Goal: Task Accomplishment & Management: Complete application form

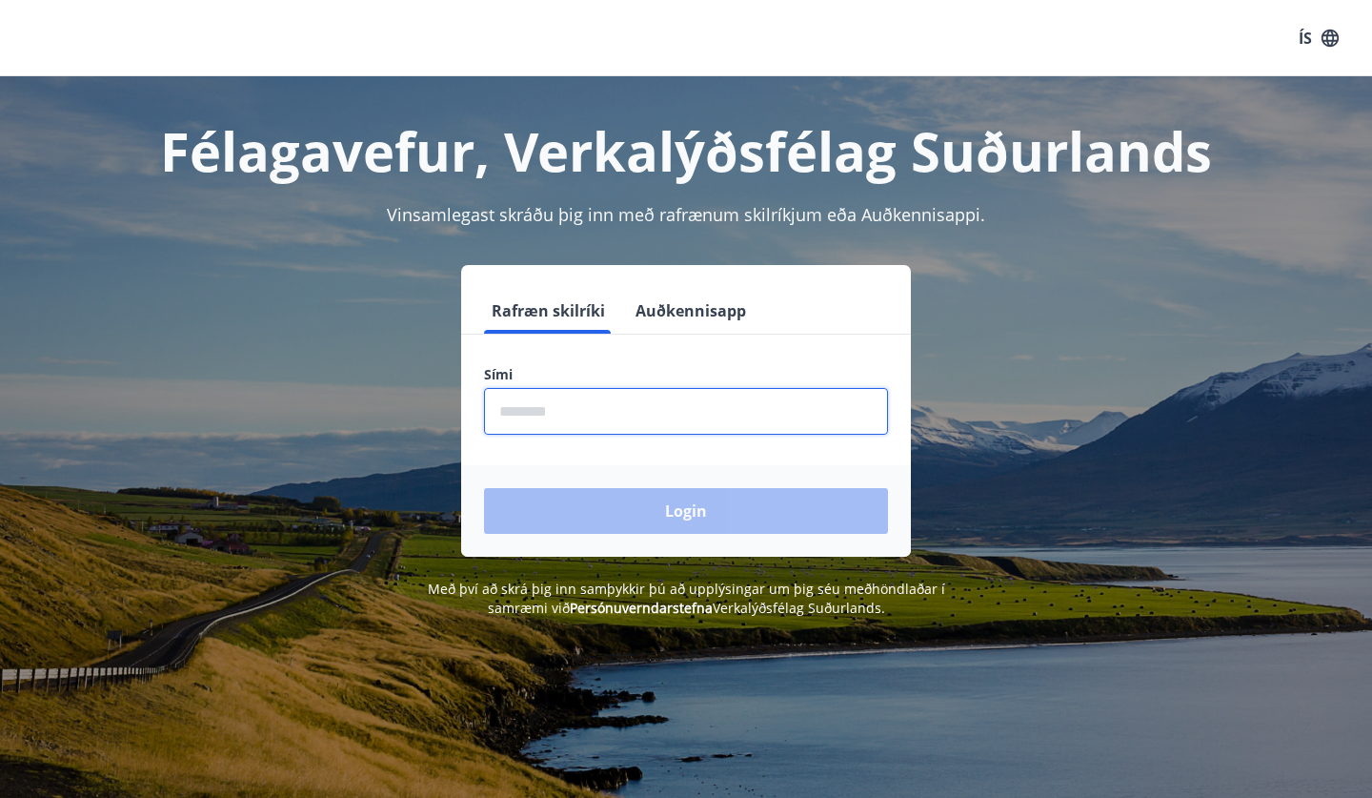
click at [574, 411] on input "phone" at bounding box center [686, 411] width 404 height 47
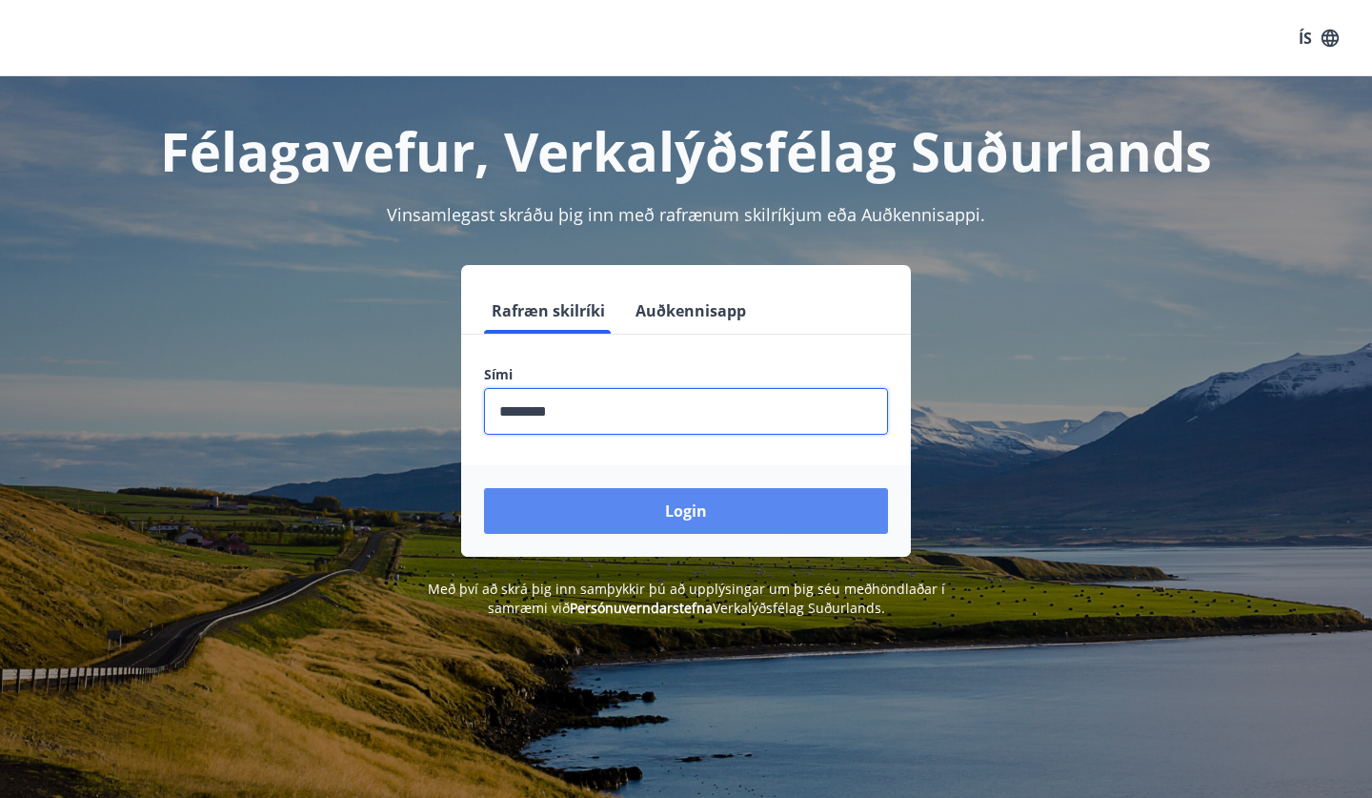
type input "********"
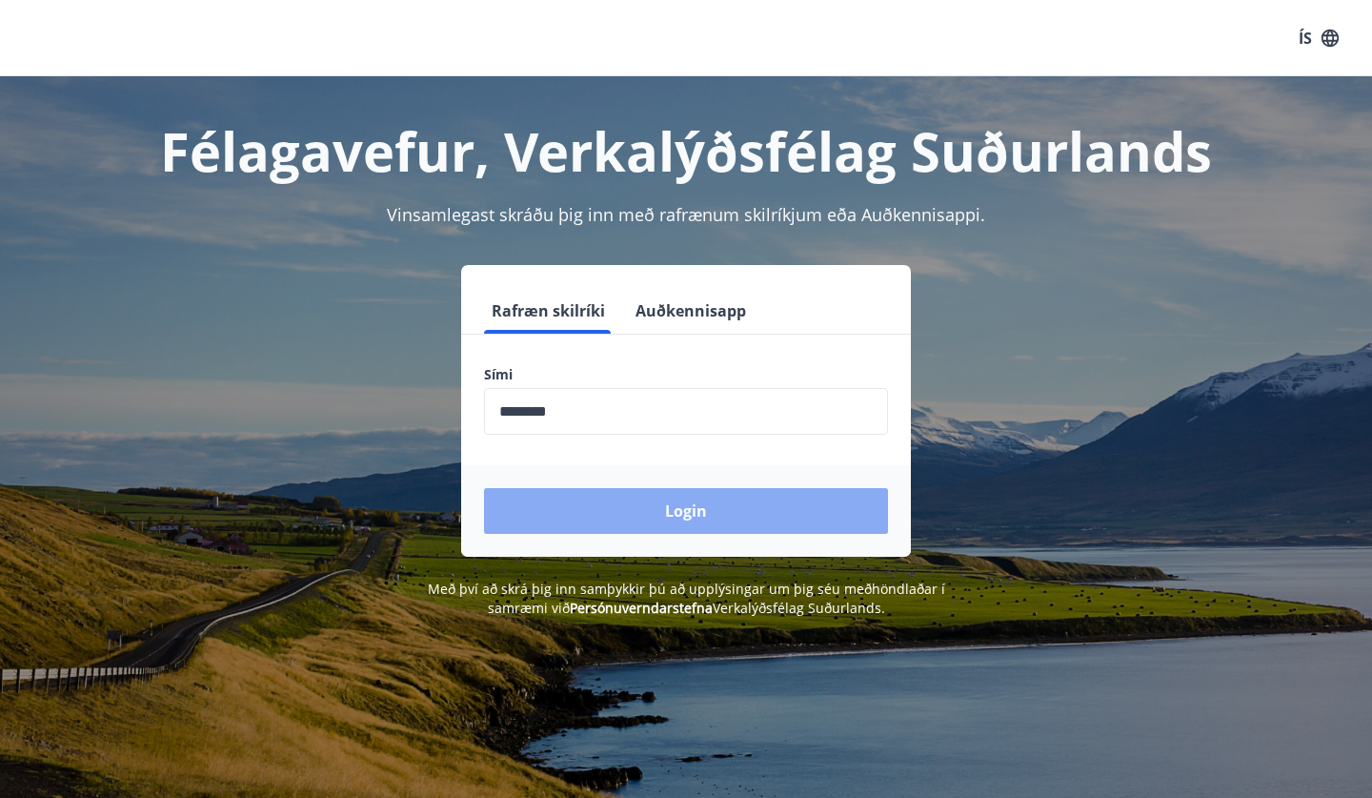
click at [619, 515] on button "Login" at bounding box center [686, 511] width 404 height 46
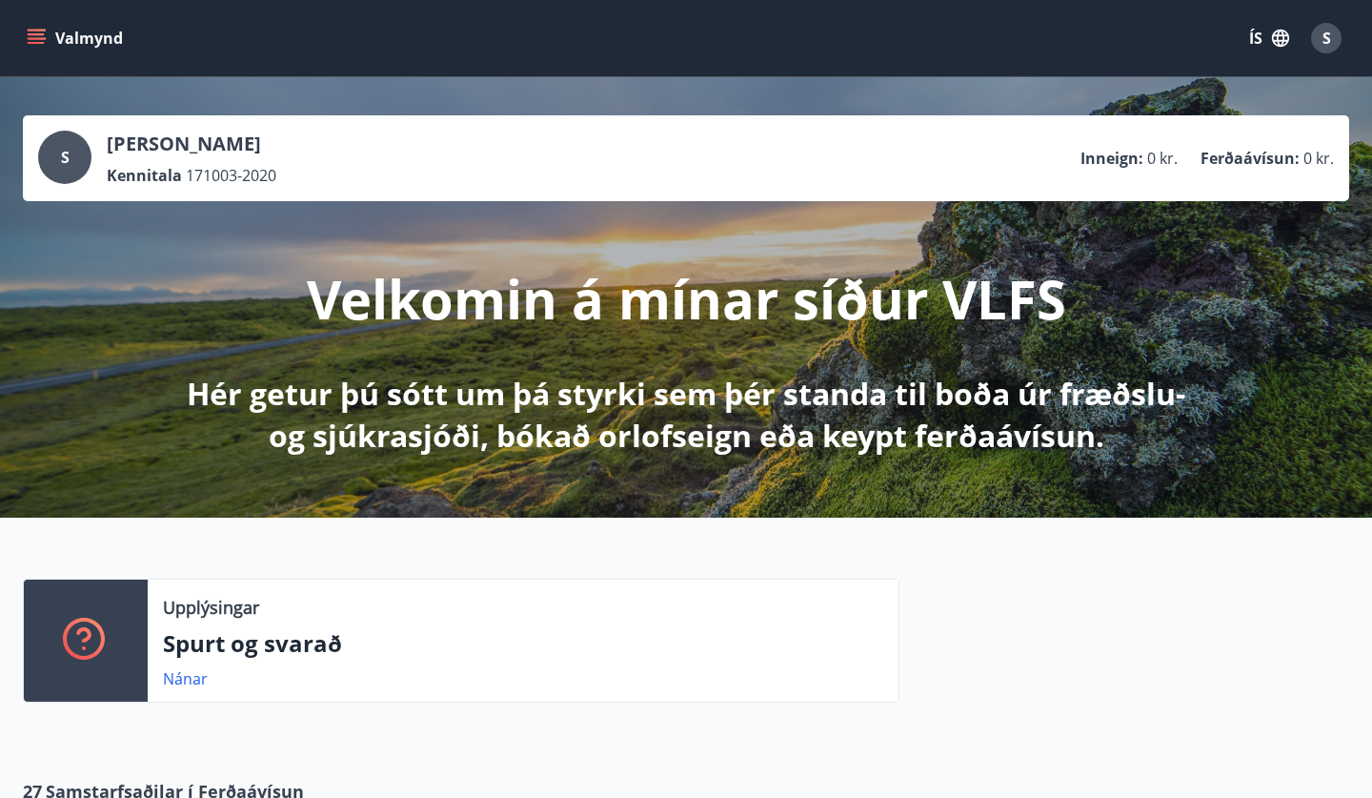
click at [80, 39] on button "Valmynd" at bounding box center [77, 38] width 108 height 34
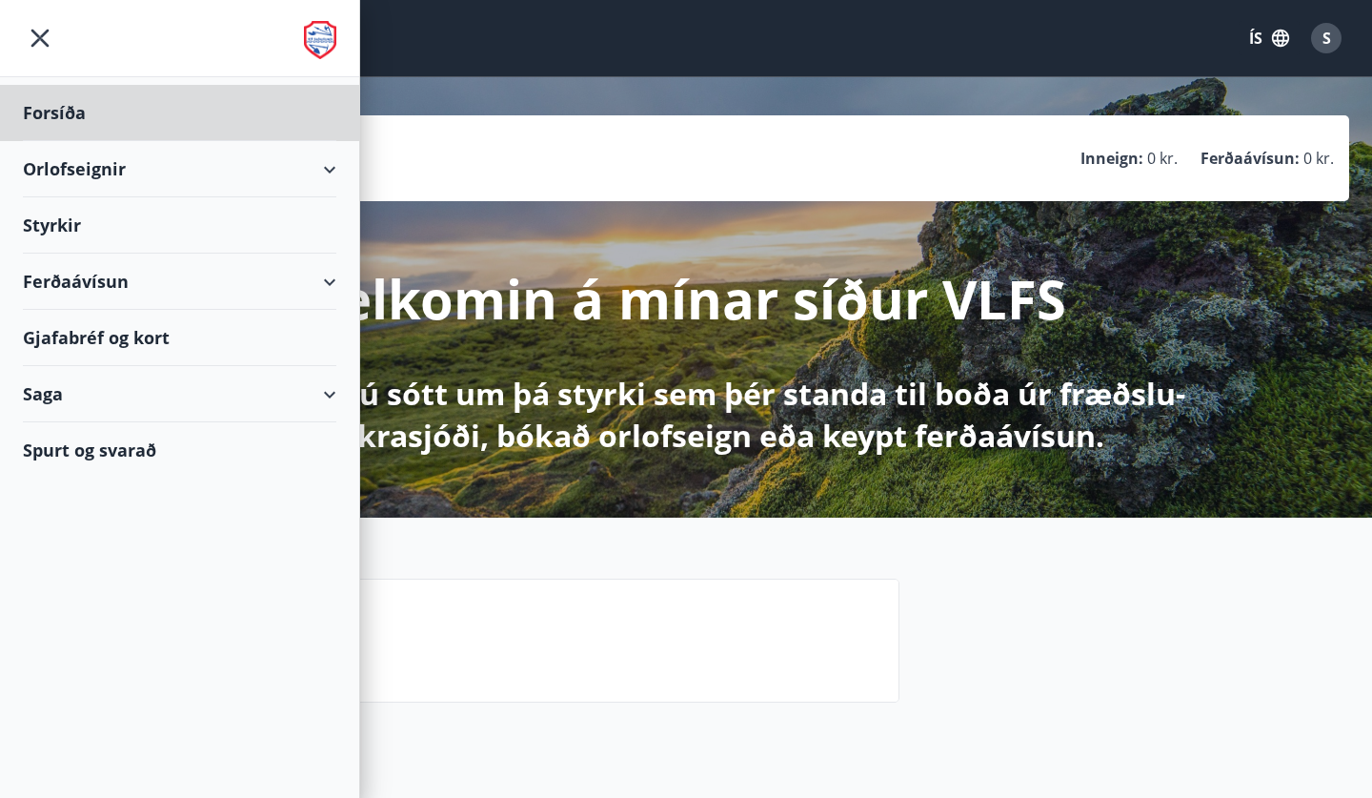
click at [104, 236] on div "Styrkir" at bounding box center [180, 225] width 314 height 56
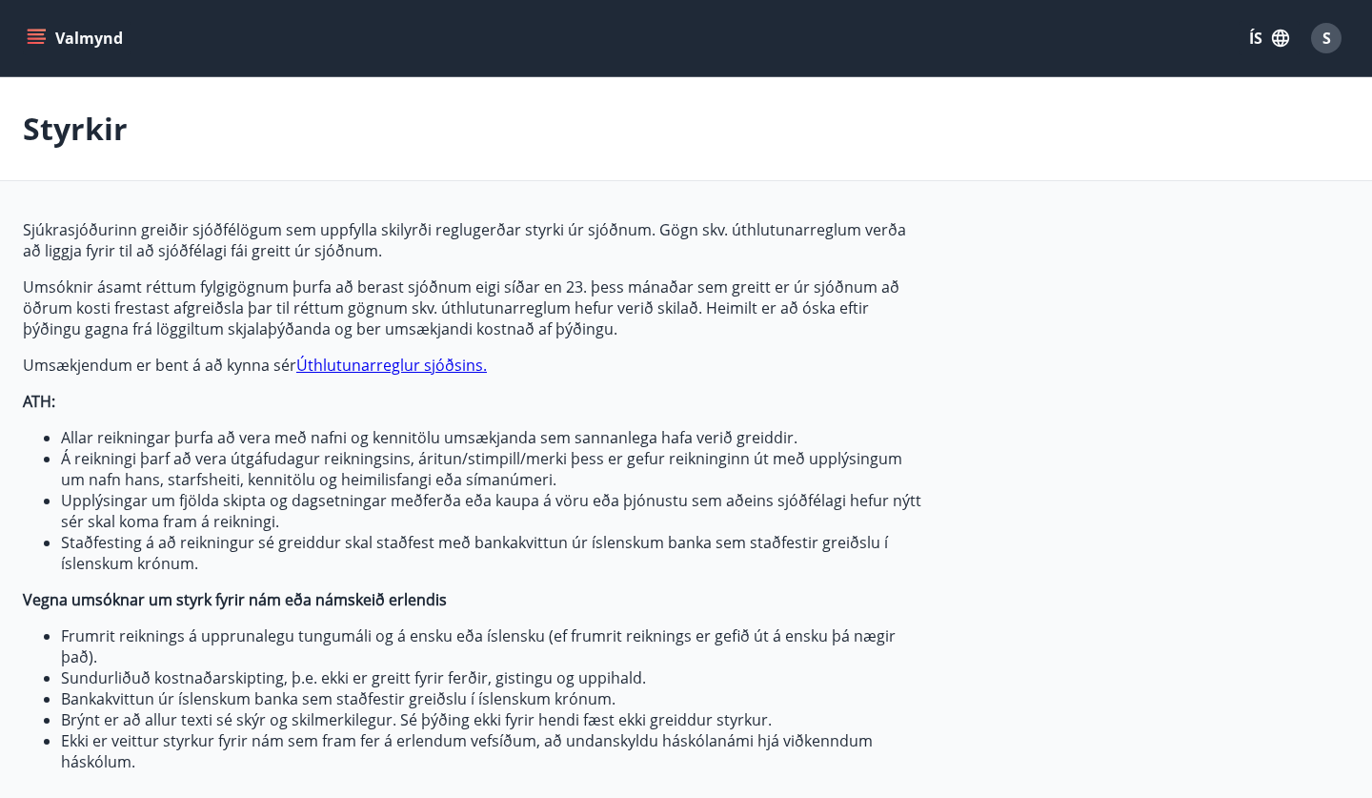
type input "***"
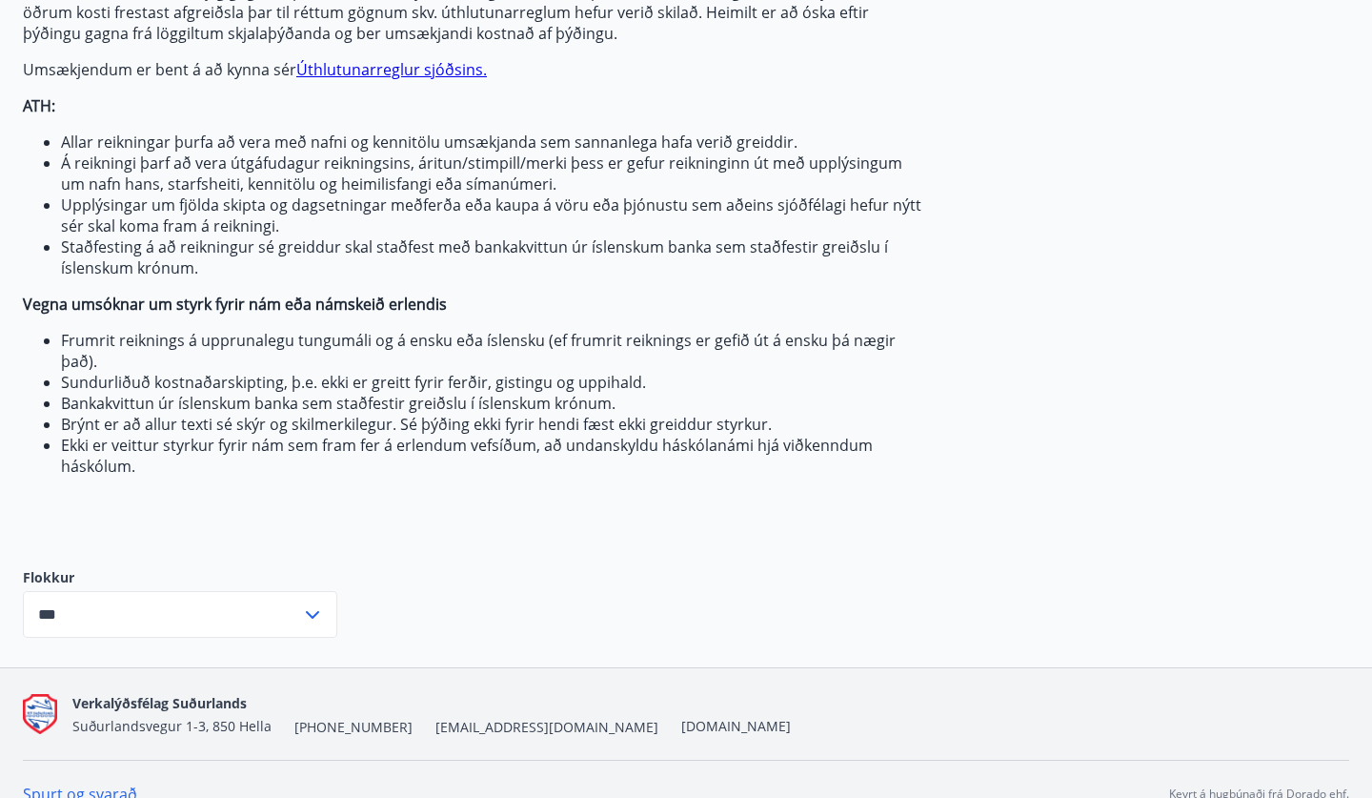
scroll to position [302, 0]
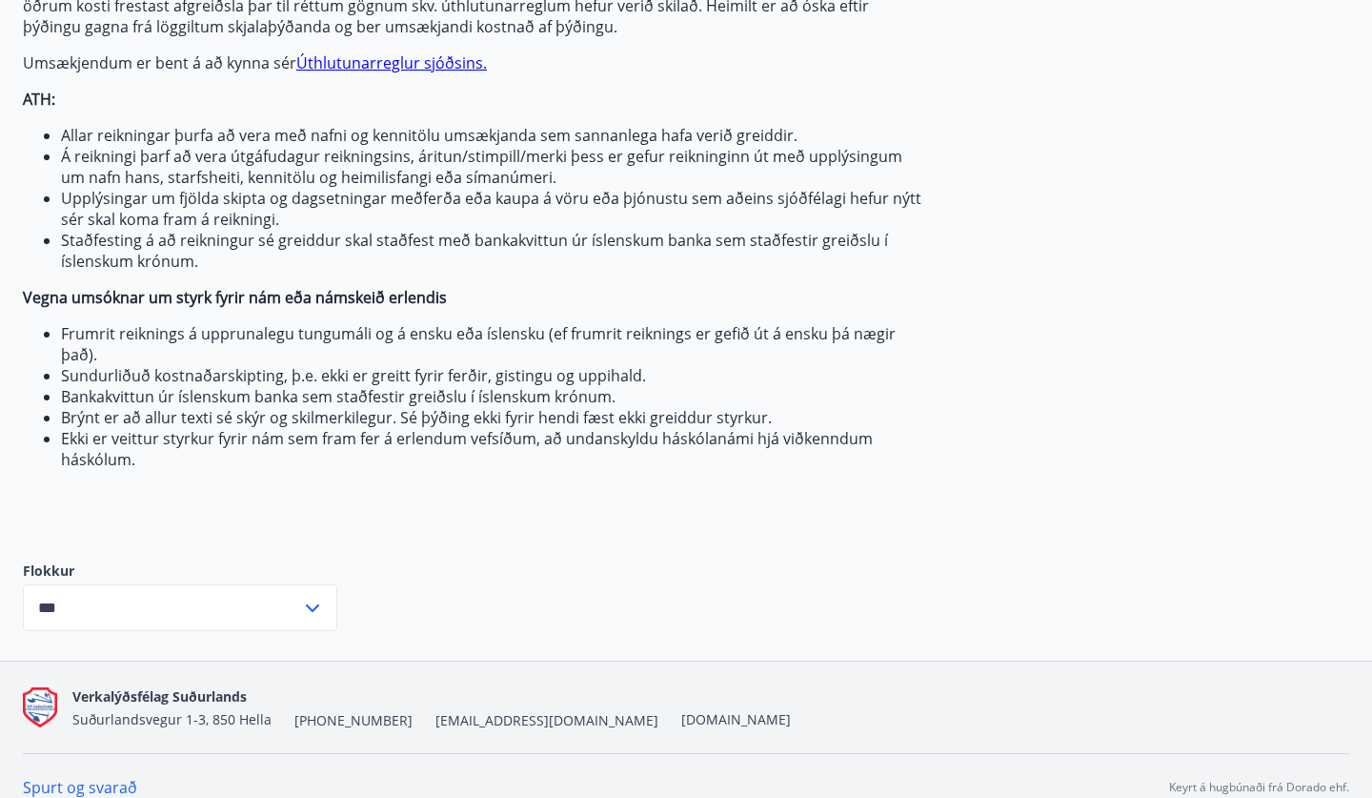
click at [190, 609] on input "***" at bounding box center [162, 607] width 278 height 47
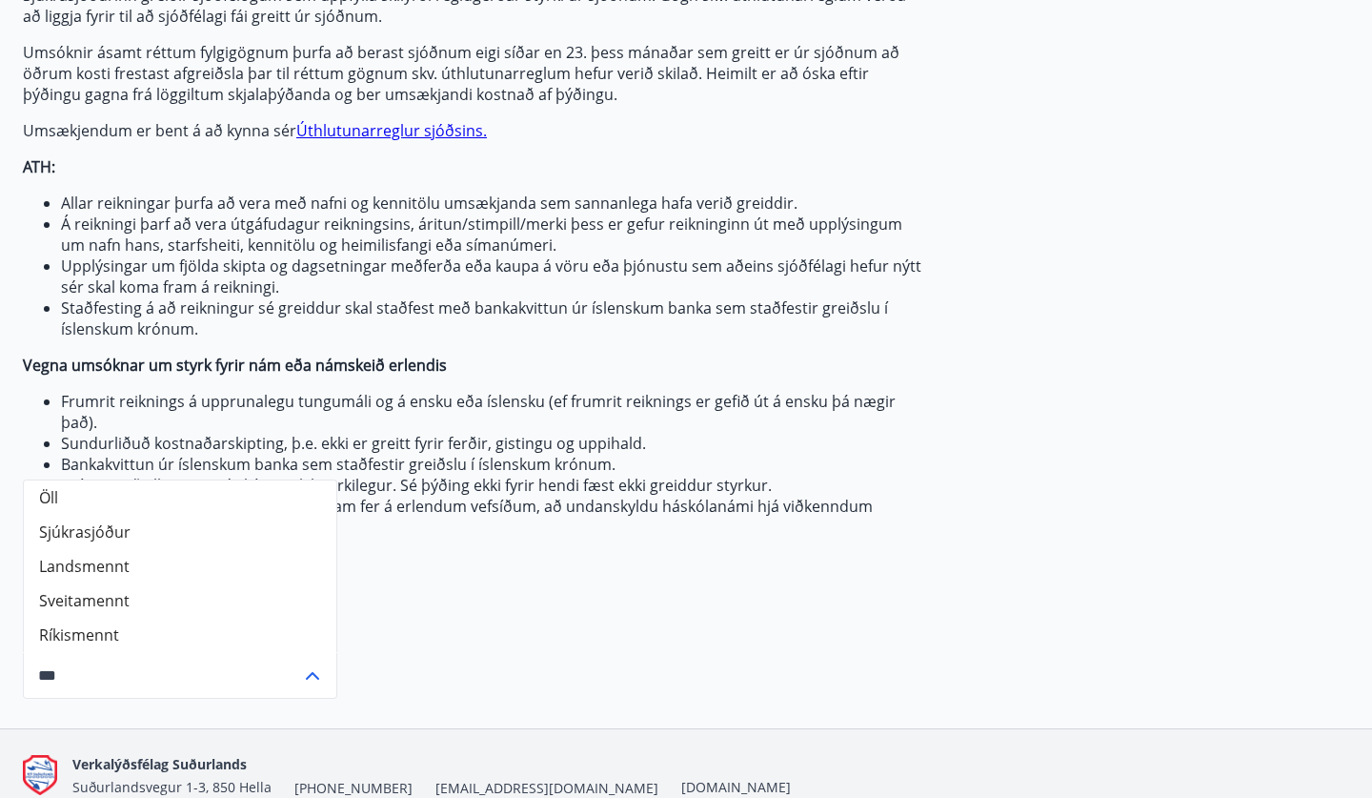
scroll to position [235, 0]
click at [426, 568] on div "Sjúkrasjóðurinn greiðir sjóðfélögum sem uppfylla skilyrði reglugerðar styrki úr…" at bounding box center [473, 291] width 900 height 614
click at [560, 386] on span "Sjúkrasjóðurinn greiðir sjóðfélögum sem uppfylla skilyrði reglugerðar styrki úr…" at bounding box center [473, 260] width 900 height 553
click at [221, 349] on span "Sjúkrasjóðurinn greiðir sjóðfélögum sem uppfylla skilyrði reglugerðar styrki úr…" at bounding box center [473, 260] width 900 height 553
click at [313, 677] on icon at bounding box center [312, 674] width 23 height 23
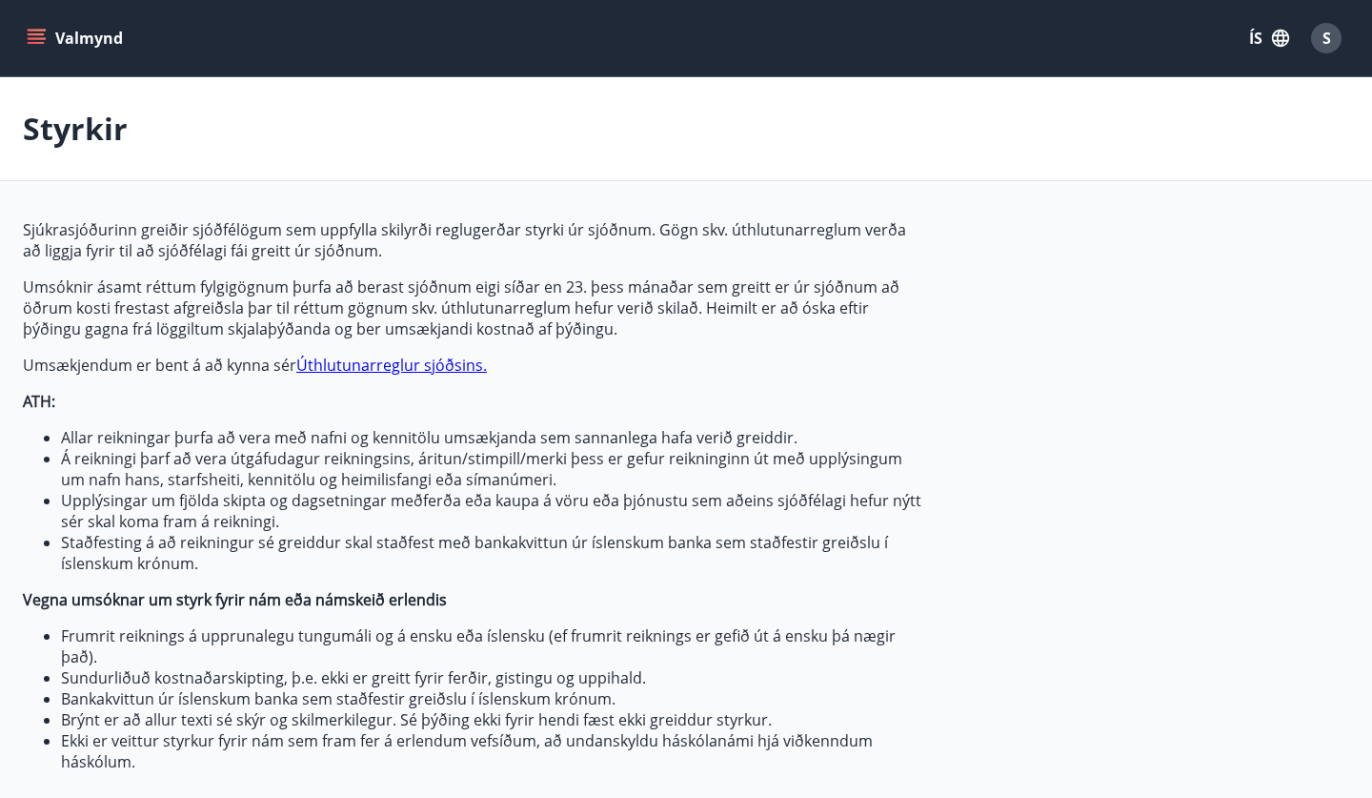
scroll to position [0, 0]
click at [56, 30] on button "Valmynd" at bounding box center [77, 38] width 108 height 34
click at [781, 459] on li "Á reikningi þarf að vera útgáfudagur reikningsins, áritun/stimpill/merki þess e…" at bounding box center [491, 469] width 861 height 42
click at [405, 364] on link "Úthlutunarreglur sjóðsins." at bounding box center [391, 364] width 191 height 21
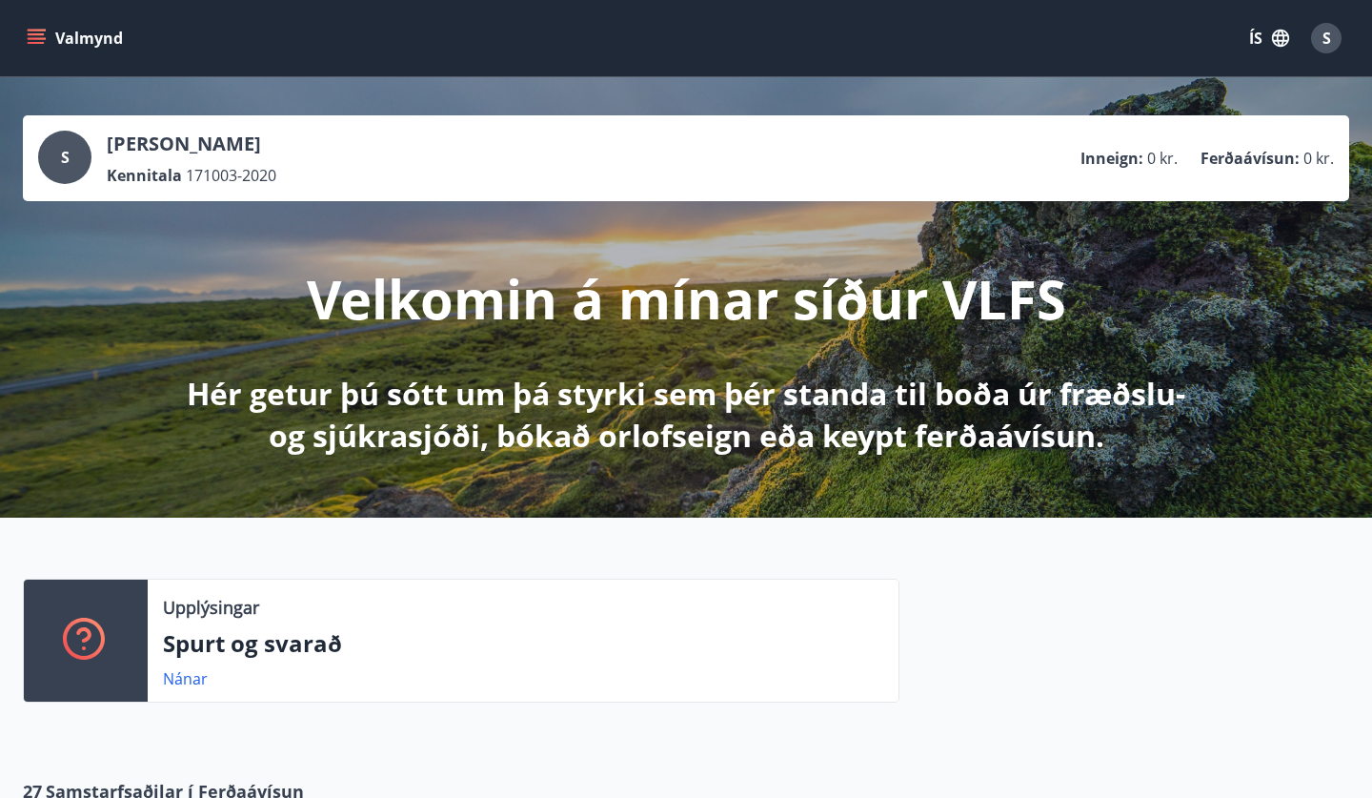
click at [741, 313] on p "Velkomin á mínar síður VLFS" at bounding box center [686, 298] width 759 height 72
click at [723, 406] on p "Hér getur þú sótt um þá styrki sem þér standa til boða úr fræðslu- og sjúkrasjó…" at bounding box center [686, 415] width 1006 height 84
click at [823, 430] on p "Hér getur þú sótt um þá styrki sem þér standa til boða úr fræðslu- og sjúkrasjó…" at bounding box center [686, 415] width 1006 height 84
click at [776, 313] on p "Velkomin á mínar síður VLFS" at bounding box center [686, 298] width 759 height 72
click at [1321, 32] on div "S" at bounding box center [1326, 38] width 30 height 30
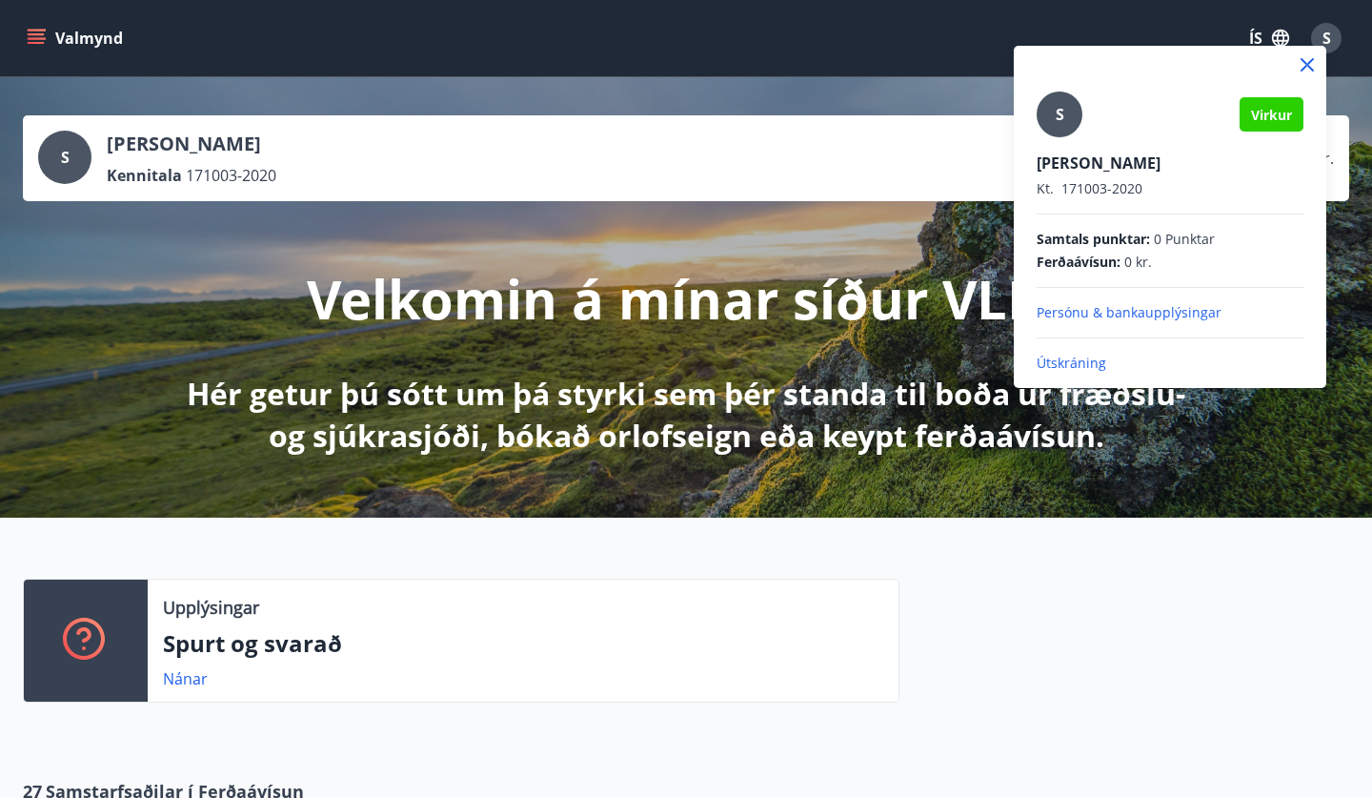
click at [1136, 568] on div at bounding box center [686, 399] width 1372 height 798
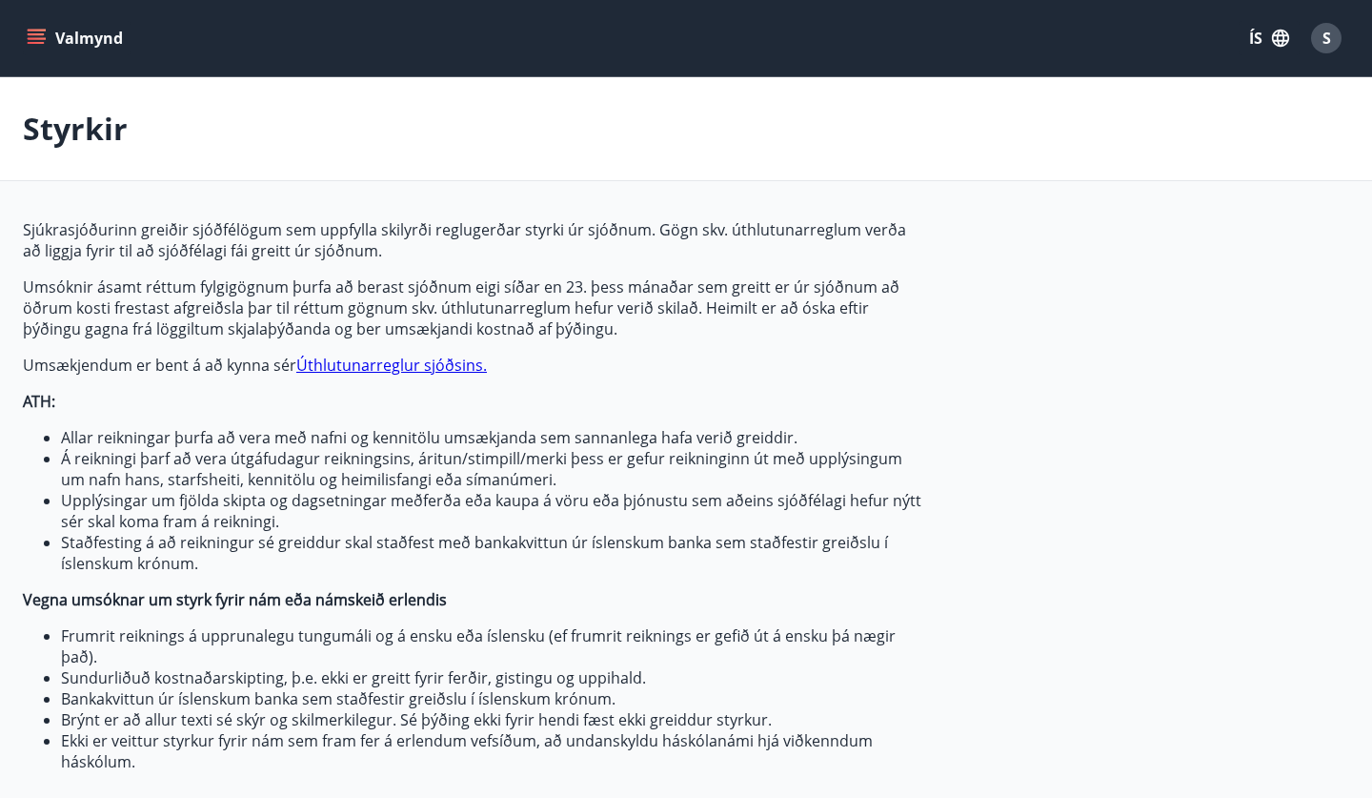
type input "***"
click at [83, 42] on button "Valmynd" at bounding box center [77, 38] width 108 height 34
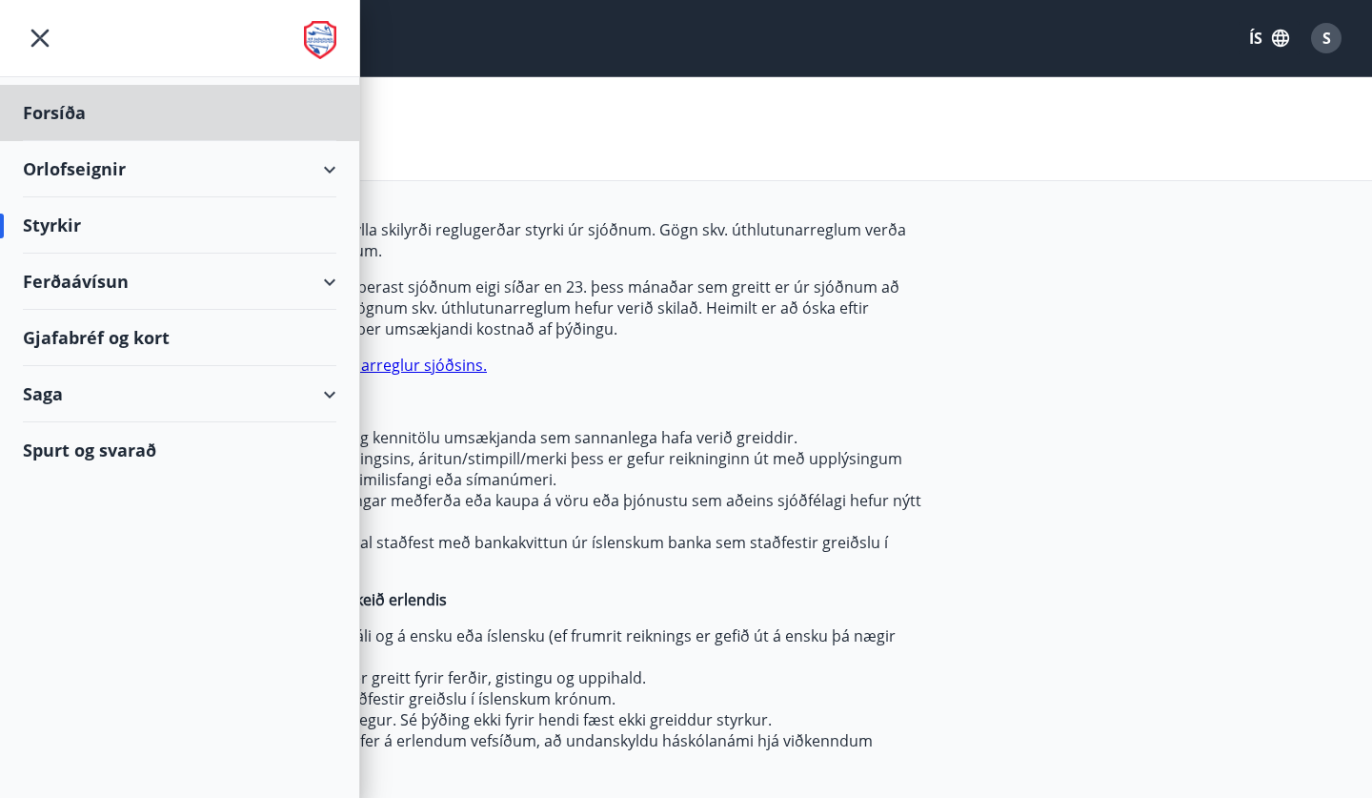
click at [104, 217] on div "Styrkir" at bounding box center [180, 225] width 314 height 56
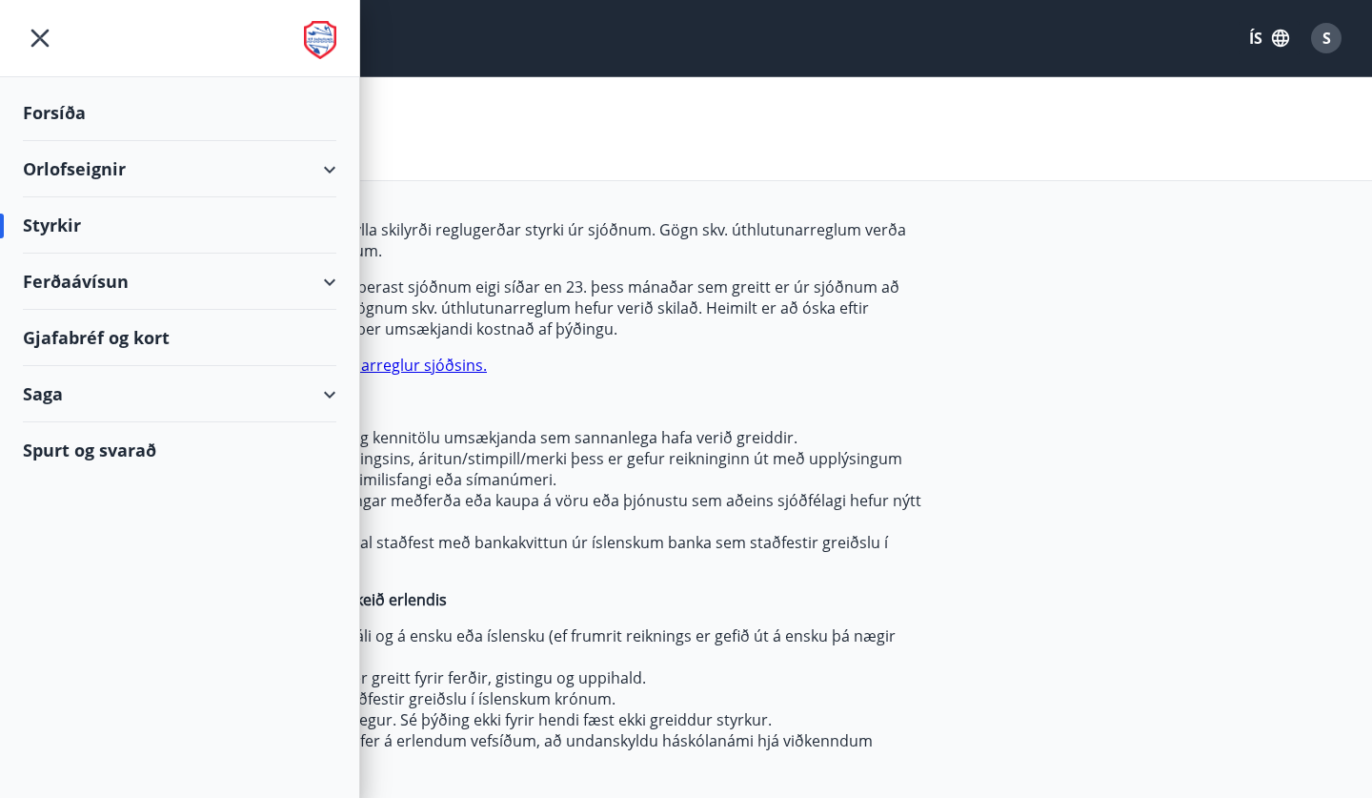
click at [54, 222] on div "Styrkir" at bounding box center [180, 225] width 314 height 56
click at [18, 227] on div "Styrkir" at bounding box center [179, 225] width 359 height 56
click at [245, 222] on div "Styrkir" at bounding box center [180, 225] width 314 height 56
click at [589, 281] on p "Umsóknir ásamt réttum fylgigögnum þurfa að berast sjóðnum eigi síðar en 23. þes…" at bounding box center [473, 307] width 900 height 63
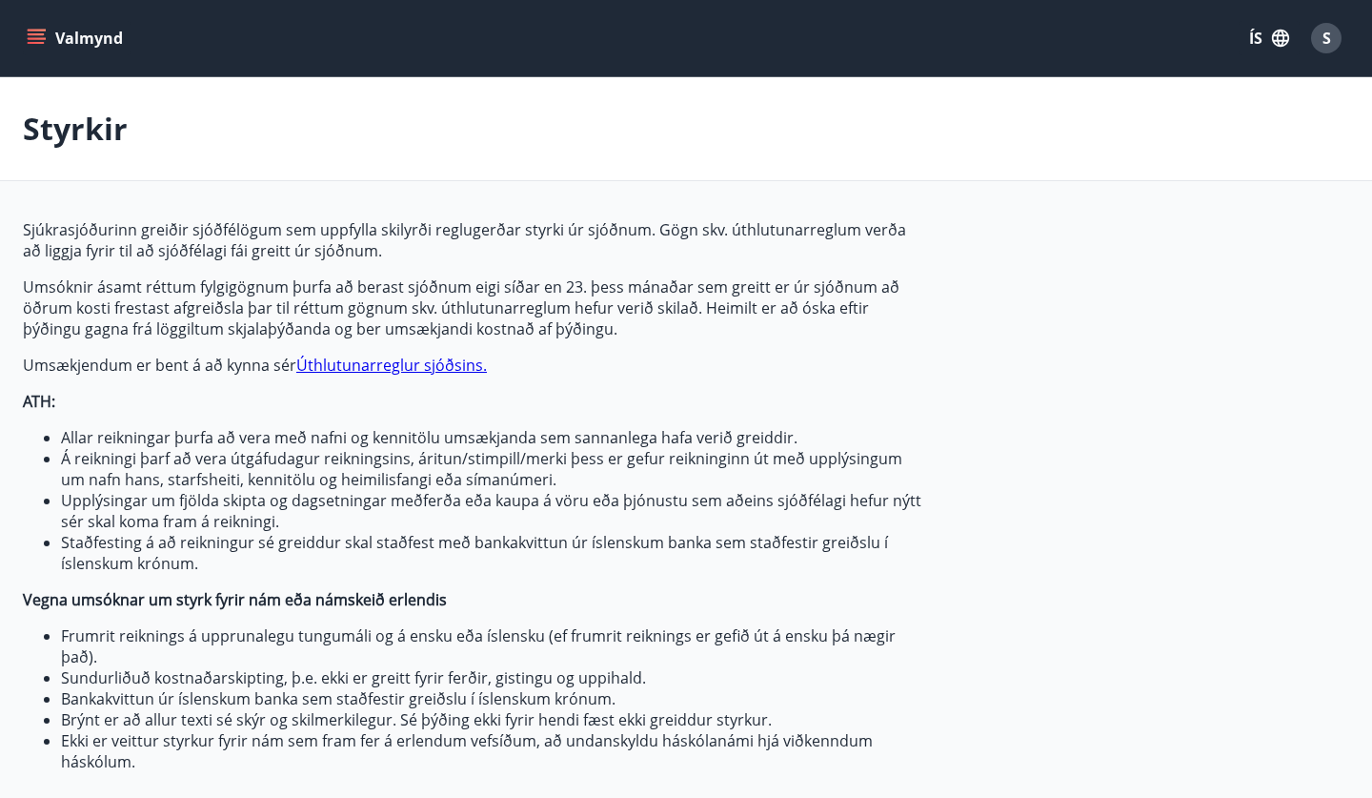
click at [1325, 34] on span "S" at bounding box center [1327, 38] width 9 height 21
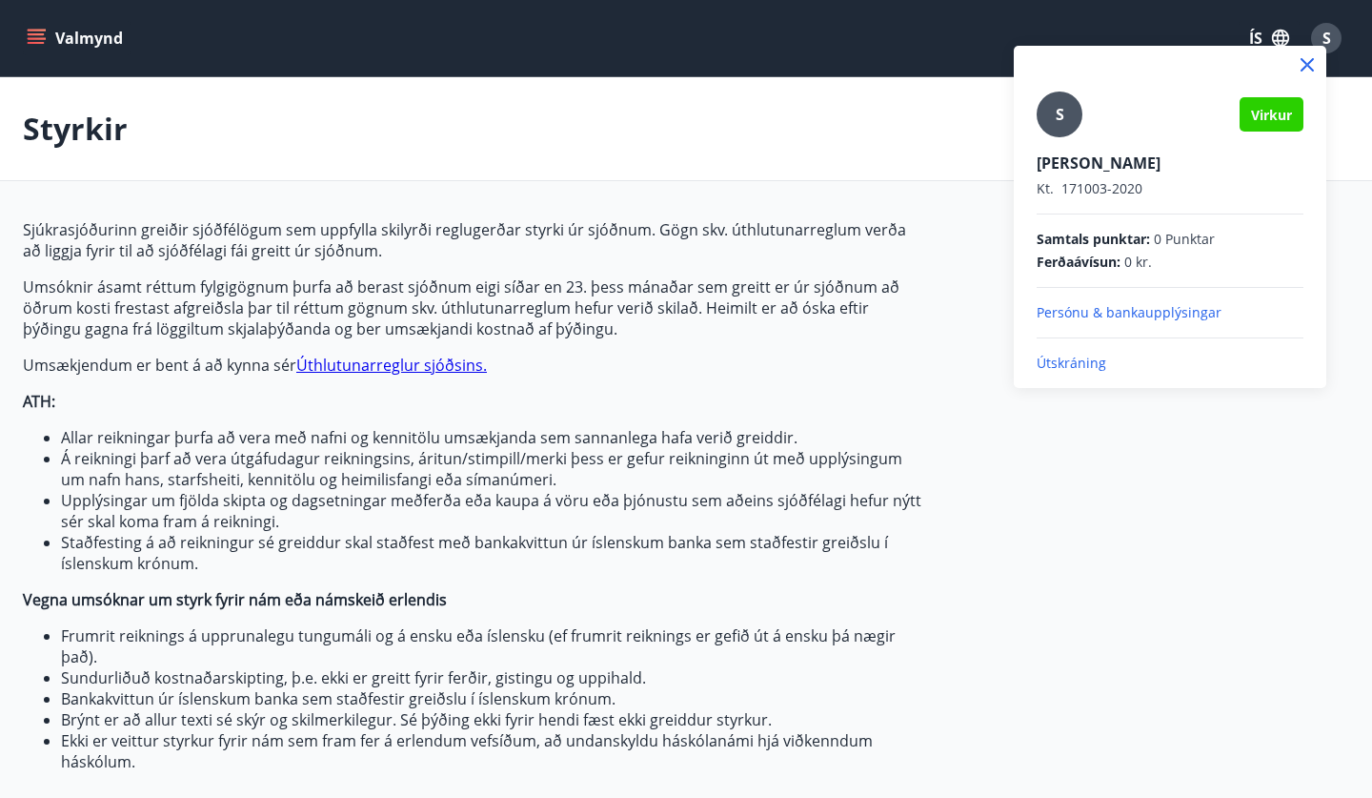
click at [1062, 106] on span "S" at bounding box center [1060, 114] width 9 height 21
click at [1062, 140] on input "S" at bounding box center [1166, 150] width 259 height 20
click at [44, 30] on div at bounding box center [686, 399] width 1372 height 798
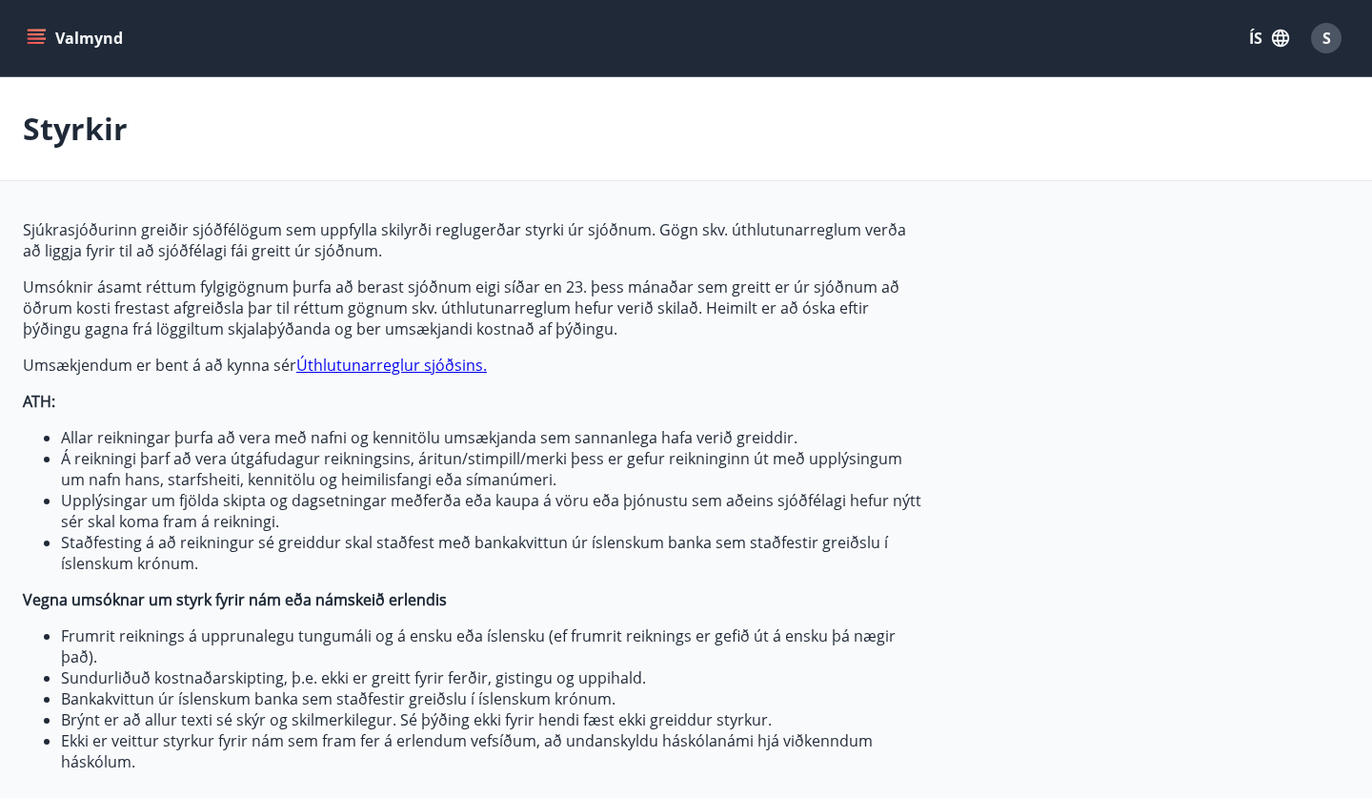
click at [47, 44] on button "Valmynd" at bounding box center [77, 38] width 108 height 34
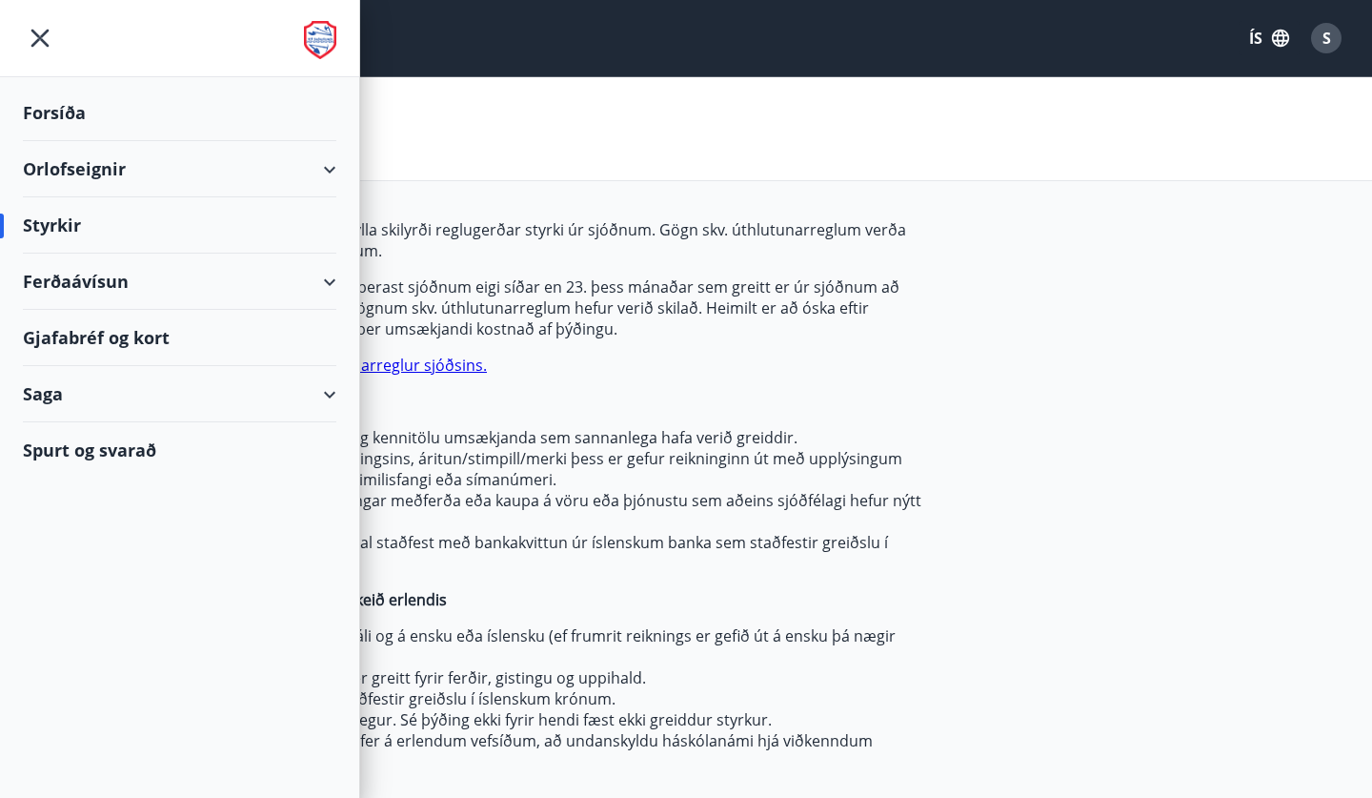
click at [63, 109] on div "Forsíða" at bounding box center [180, 113] width 314 height 56
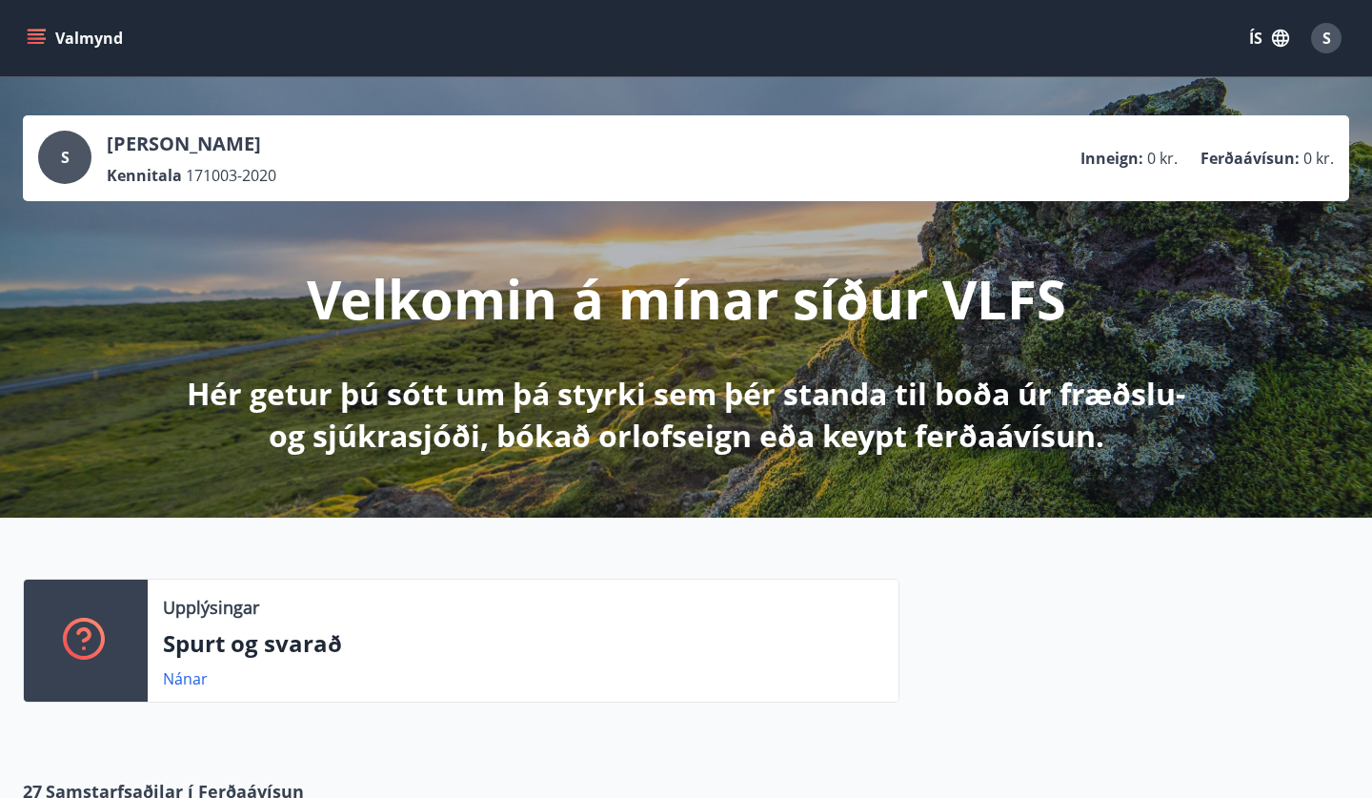
click at [87, 48] on button "Valmynd" at bounding box center [77, 38] width 108 height 34
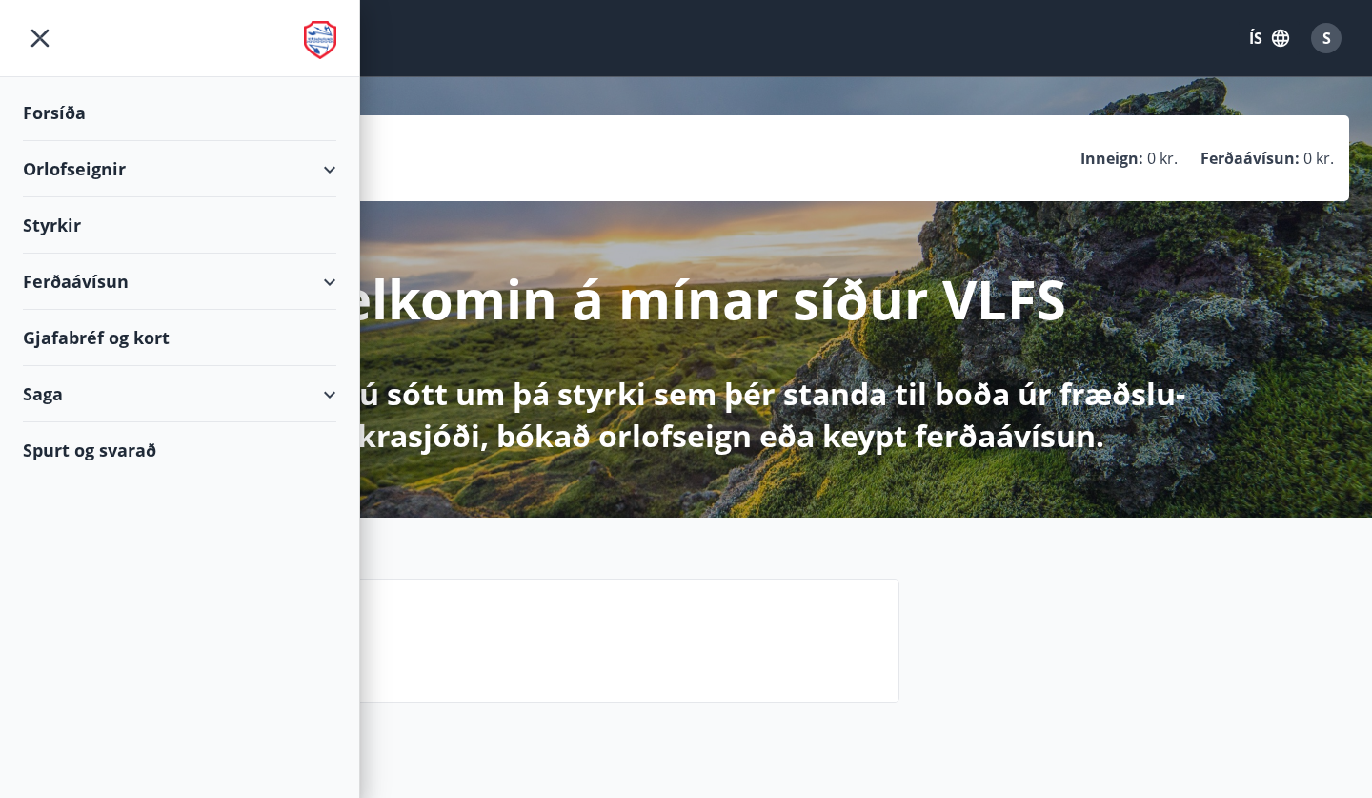
click at [45, 222] on div "Styrkir" at bounding box center [180, 225] width 314 height 56
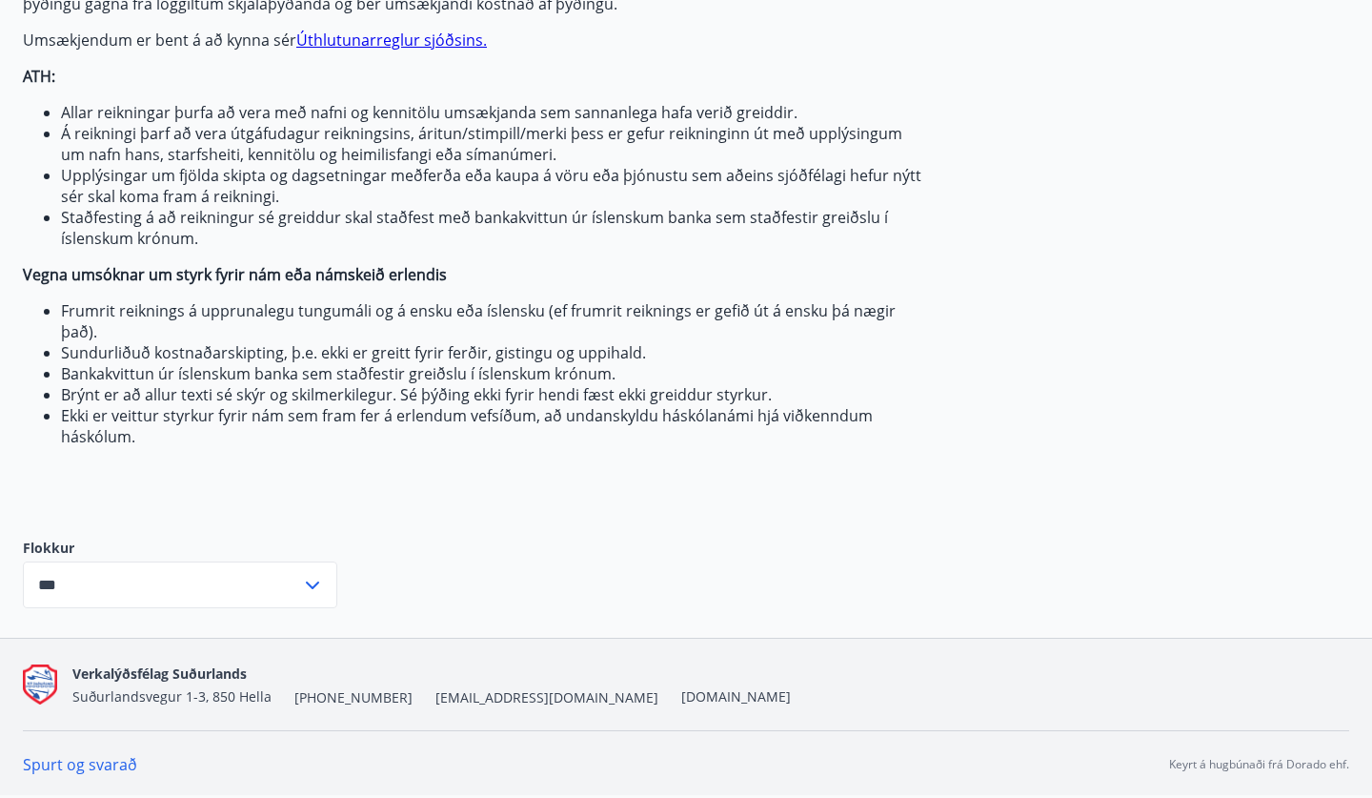
scroll to position [325, 0]
click at [240, 566] on input "***" at bounding box center [162, 584] width 278 height 47
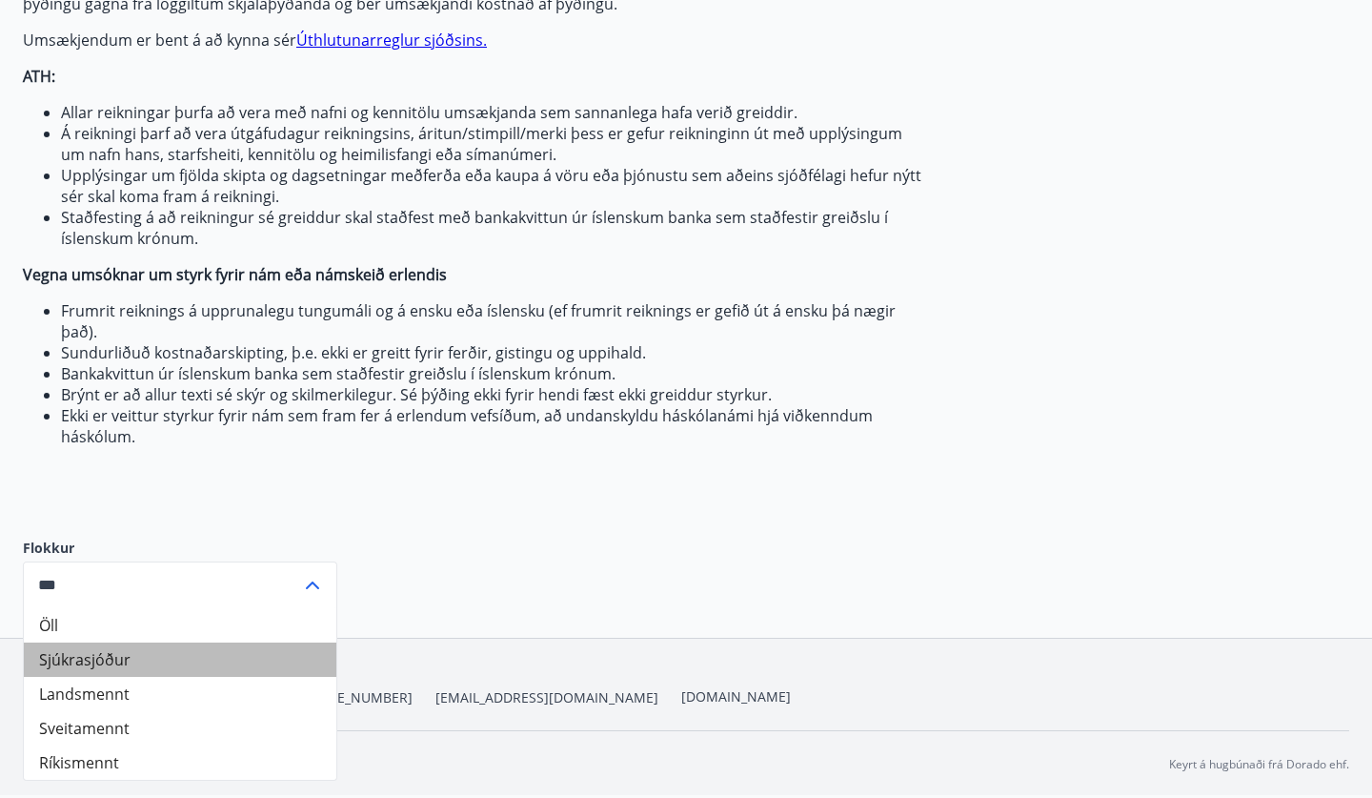
click at [115, 652] on li "Sjúkrasjóður" at bounding box center [180, 659] width 313 height 34
type input "**********"
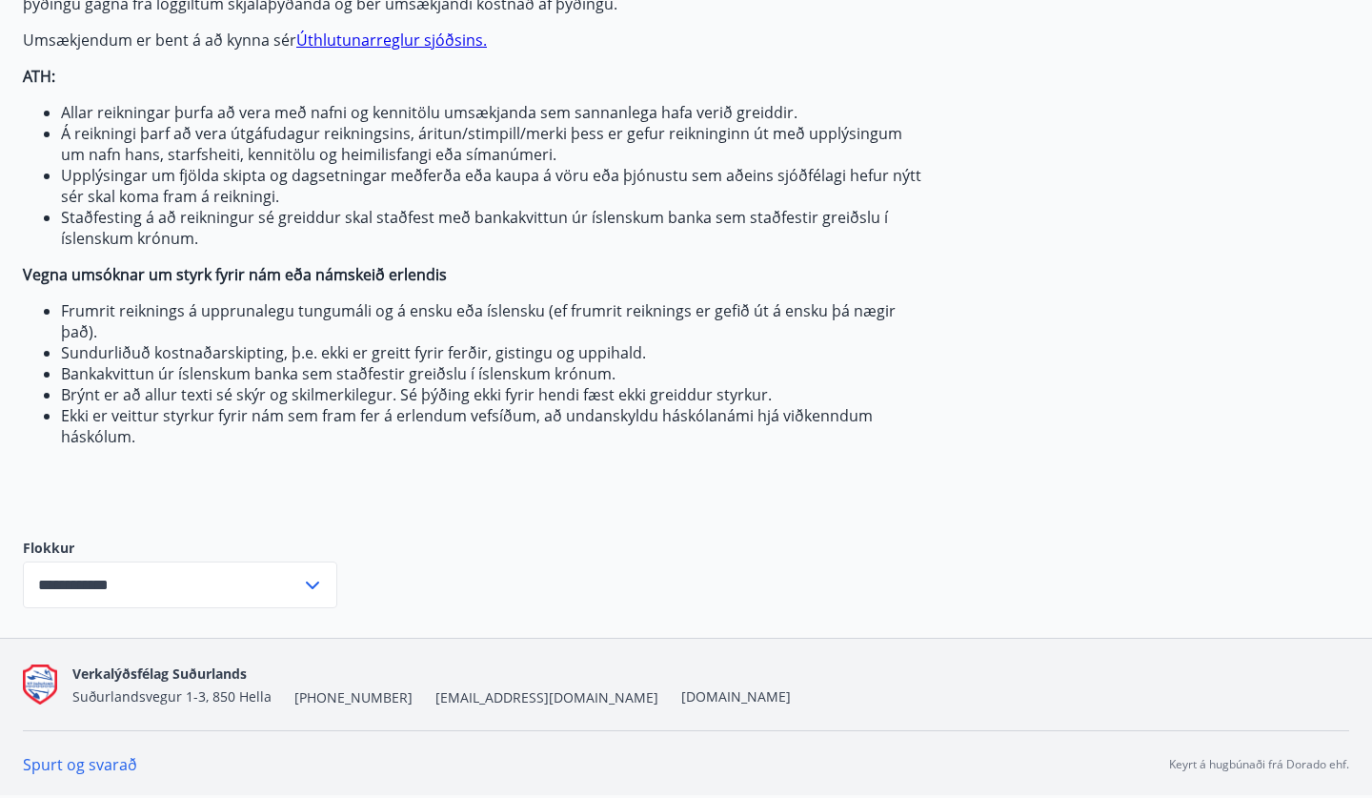
click at [197, 587] on input "**********" at bounding box center [162, 584] width 278 height 47
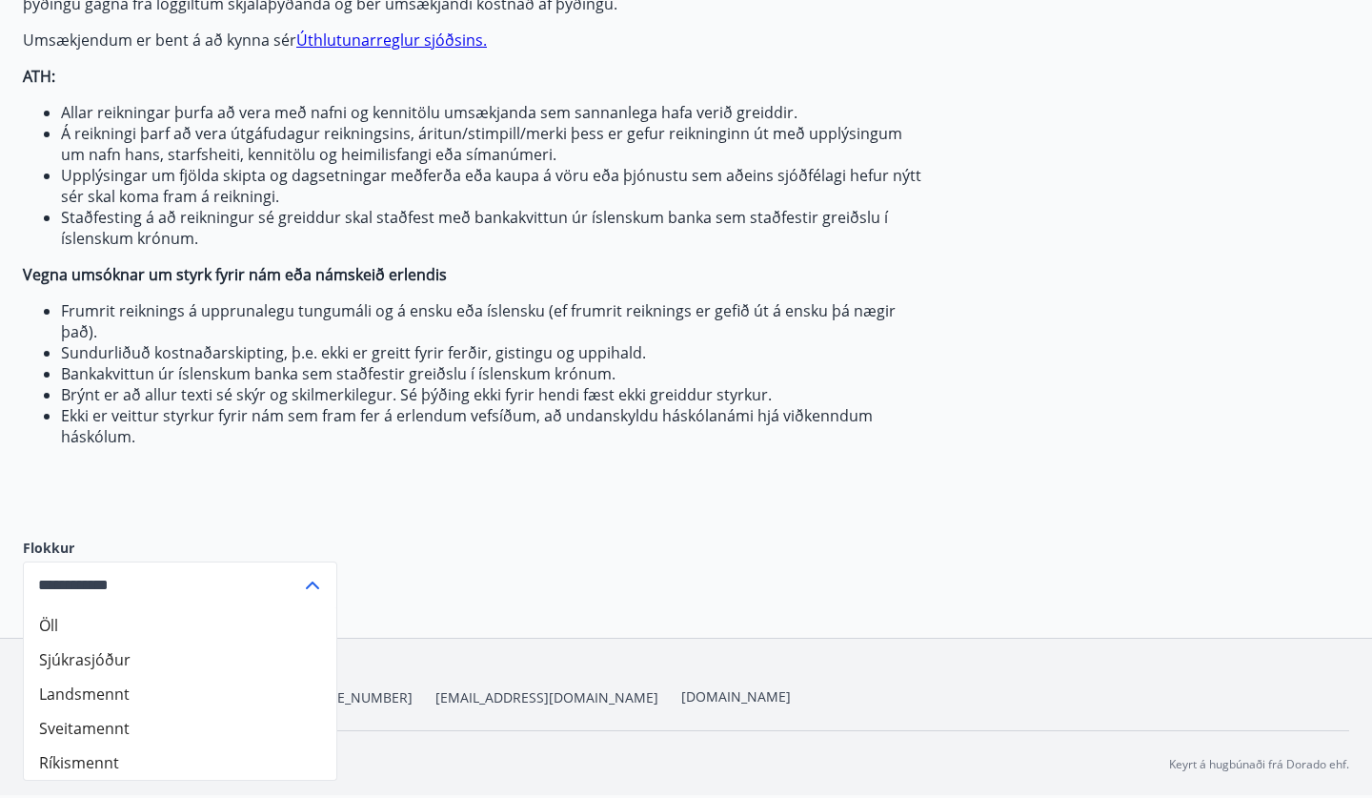
click at [548, 429] on li "Ekki er veittur styrkur fyrir nám sem fram fer á erlendum vefsíðum, að undansky…" at bounding box center [491, 426] width 861 height 42
click at [102, 579] on input "**********" at bounding box center [162, 584] width 278 height 47
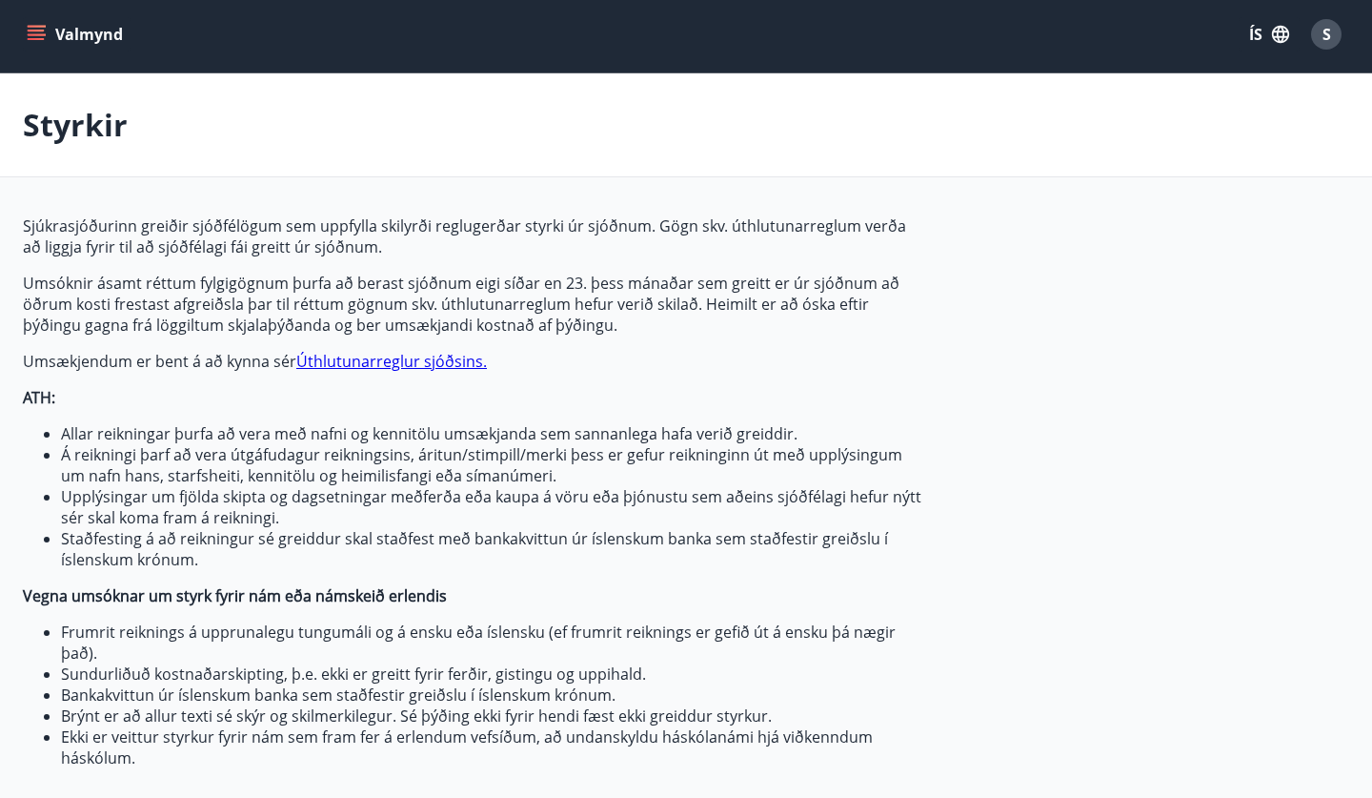
scroll to position [4, 0]
